Goal: Navigation & Orientation: Find specific page/section

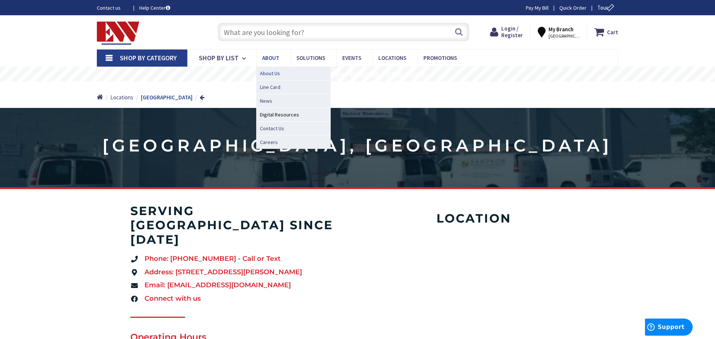
click at [269, 72] on span "About Us" at bounding box center [270, 73] width 20 height 7
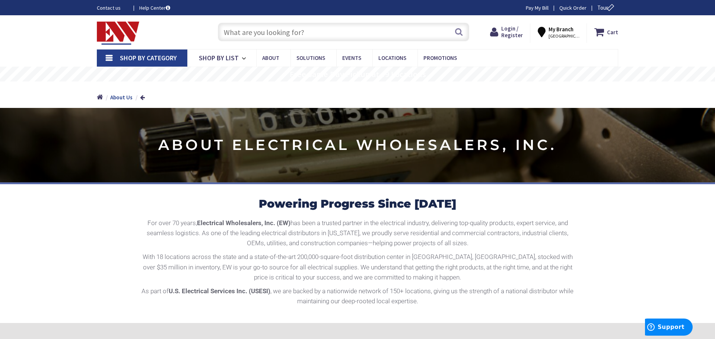
click at [569, 31] on strong "My Branch" at bounding box center [560, 29] width 25 height 7
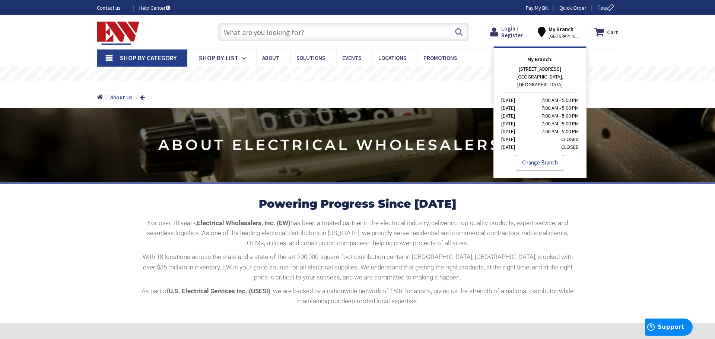
click at [544, 155] on link "Change Branch" at bounding box center [539, 163] width 48 height 16
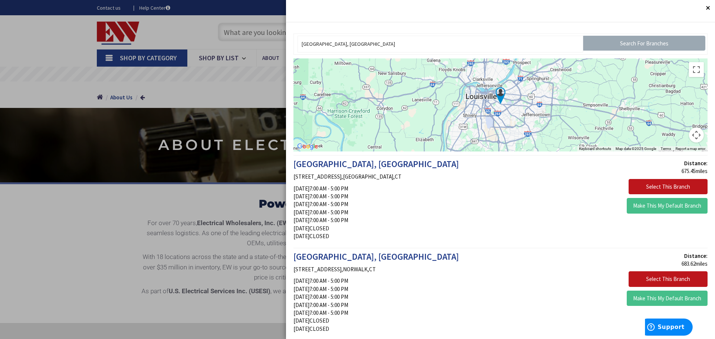
click at [622, 43] on input "Search For Branches" at bounding box center [644, 43] width 122 height 15
drag, startPoint x: 441, startPoint y: 44, endPoint x: 155, endPoint y: 41, distance: 286.2
click at [662, 44] on input "Search For Branches" at bounding box center [644, 43] width 122 height 15
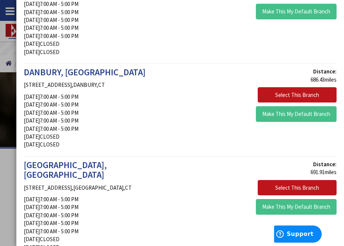
scroll to position [297, 0]
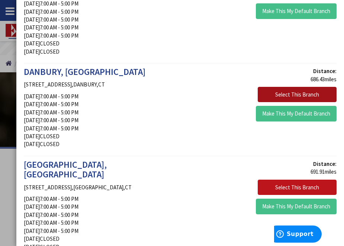
click at [290, 87] on button "Select This Branch" at bounding box center [297, 95] width 79 height 16
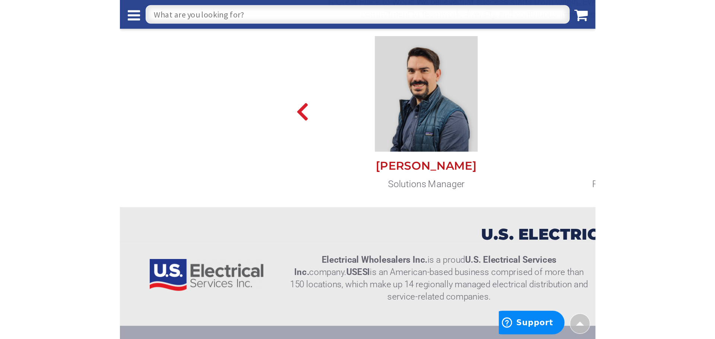
scroll to position [568, 0]
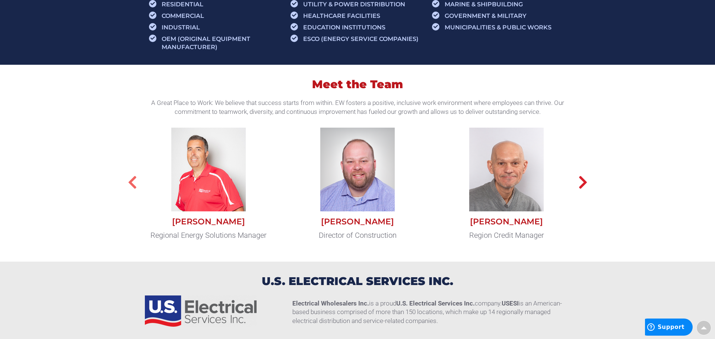
click at [139, 188] on button "button" at bounding box center [132, 182] width 37 height 35
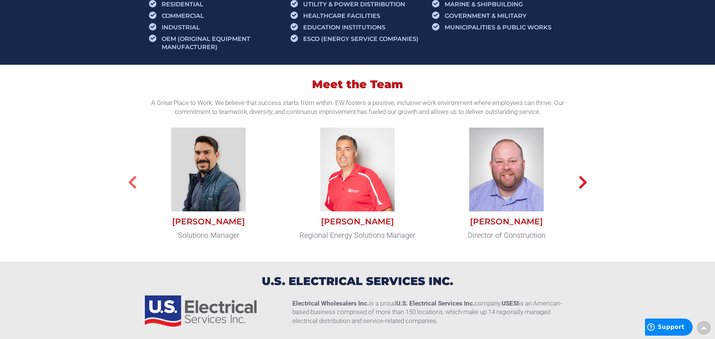
click at [138, 189] on button "button" at bounding box center [132, 182] width 37 height 35
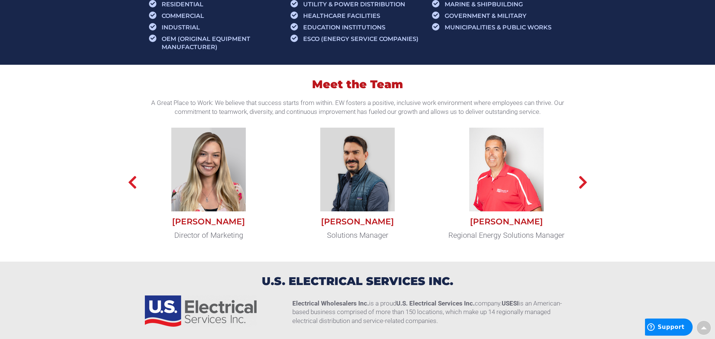
click at [201, 179] on img at bounding box center [208, 170] width 74 height 84
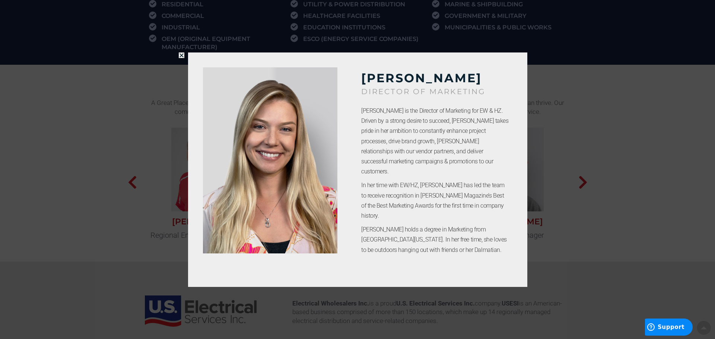
click at [120, 221] on div "Kelsey Oakliff Director of Marketing Kelsey Oakliff is the Director of Marketin…" at bounding box center [357, 169] width 715 height 339
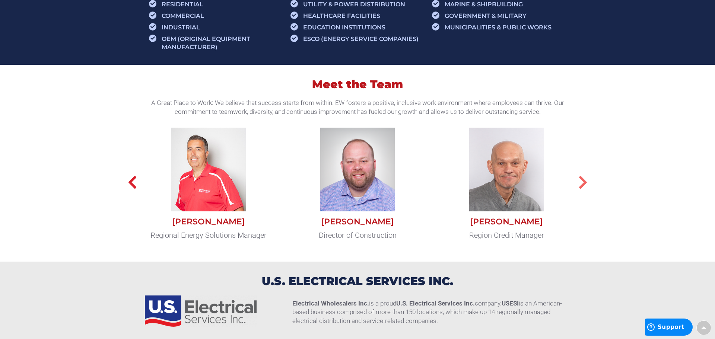
click at [344, 182] on icon "button" at bounding box center [582, 182] width 9 height 15
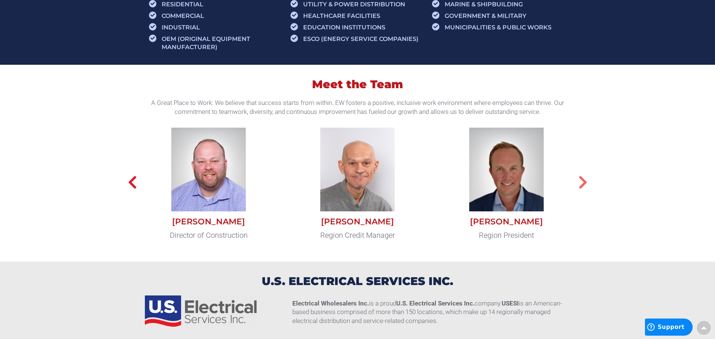
click at [344, 182] on icon "button" at bounding box center [582, 182] width 9 height 15
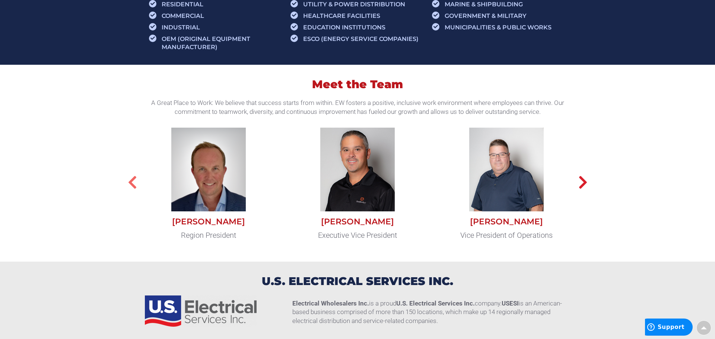
click at [135, 189] on icon "button" at bounding box center [132, 182] width 9 height 15
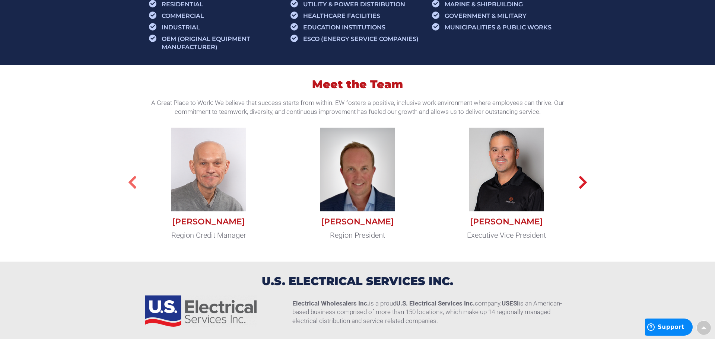
click at [143, 191] on button "button" at bounding box center [132, 182] width 37 height 35
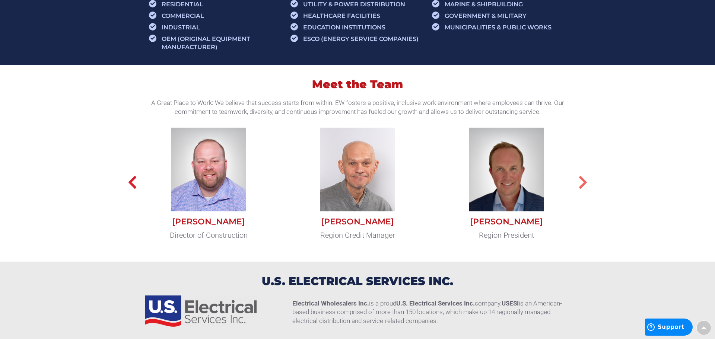
click at [344, 185] on icon "button" at bounding box center [582, 182] width 9 height 15
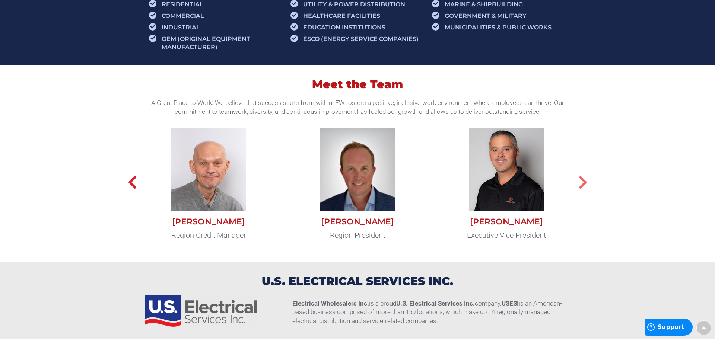
click at [344, 185] on icon "button" at bounding box center [582, 182] width 9 height 15
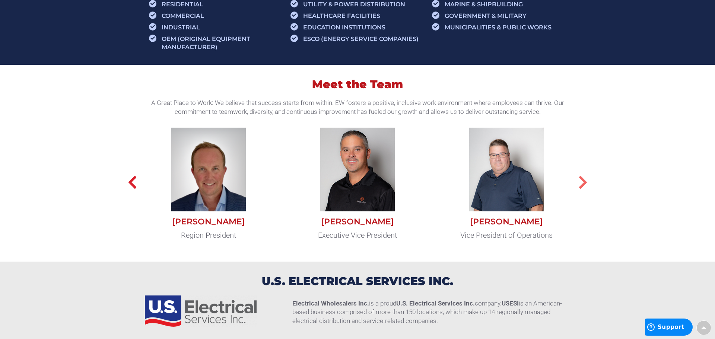
click at [344, 185] on icon "button" at bounding box center [582, 182] width 9 height 15
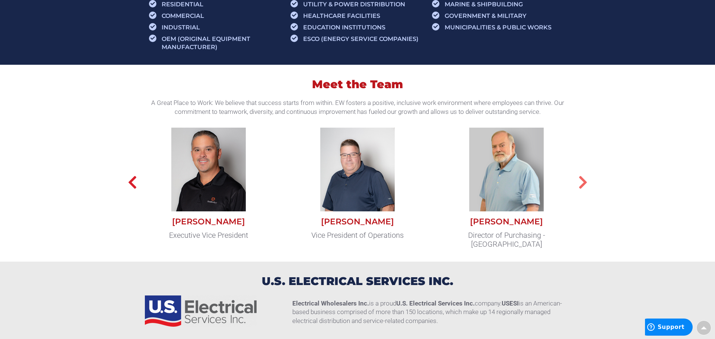
click at [344, 185] on icon "button" at bounding box center [582, 182] width 9 height 15
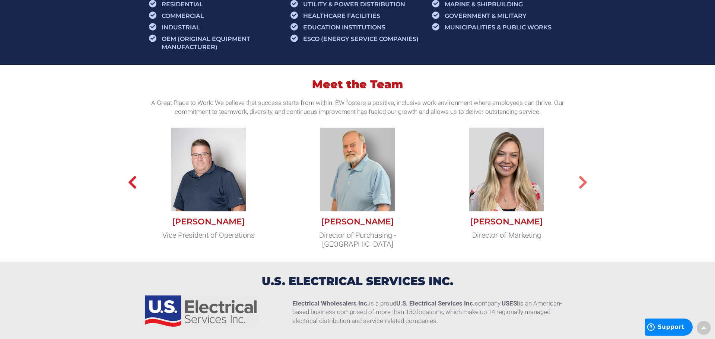
click at [344, 185] on icon "button" at bounding box center [582, 182] width 9 height 15
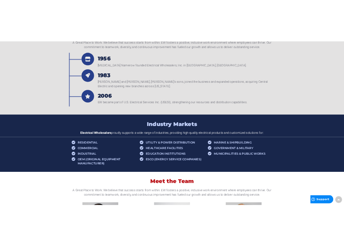
scroll to position [0, 0]
